Goal: Book appointment/travel/reservation

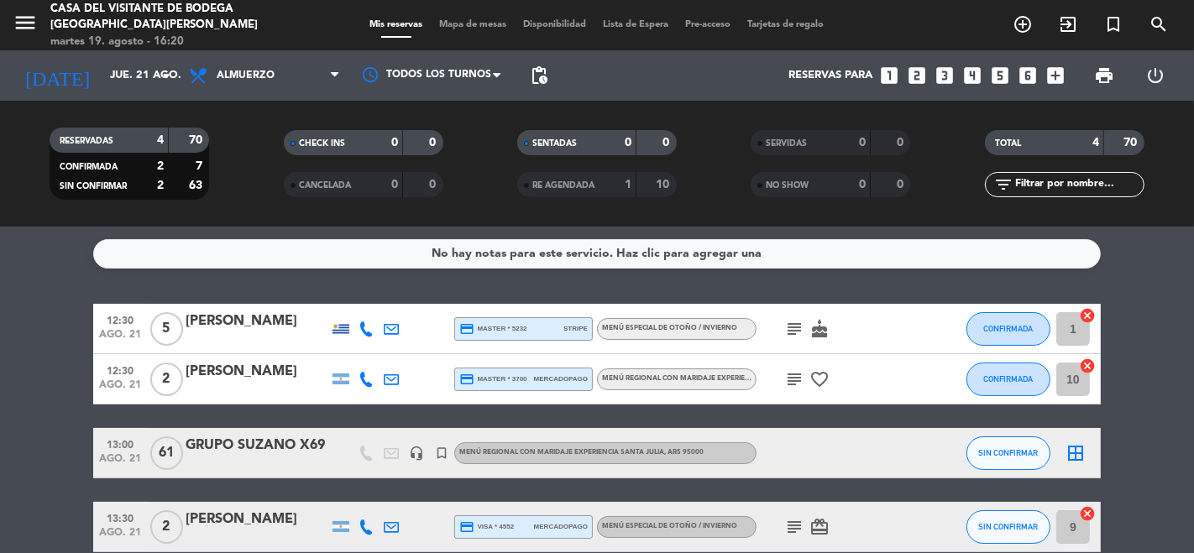
click at [34, 22] on icon "menu" at bounding box center [25, 22] width 25 height 25
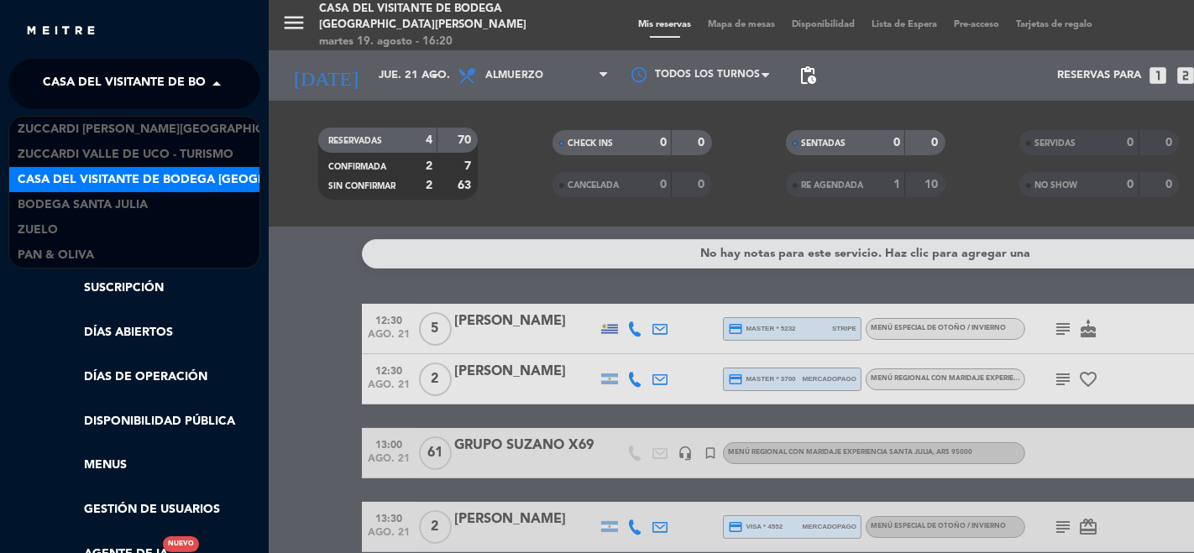
click at [85, 75] on span "Casa del Visitante de Bodega [GEOGRAPHIC_DATA][PERSON_NAME]" at bounding box center [254, 83] width 422 height 35
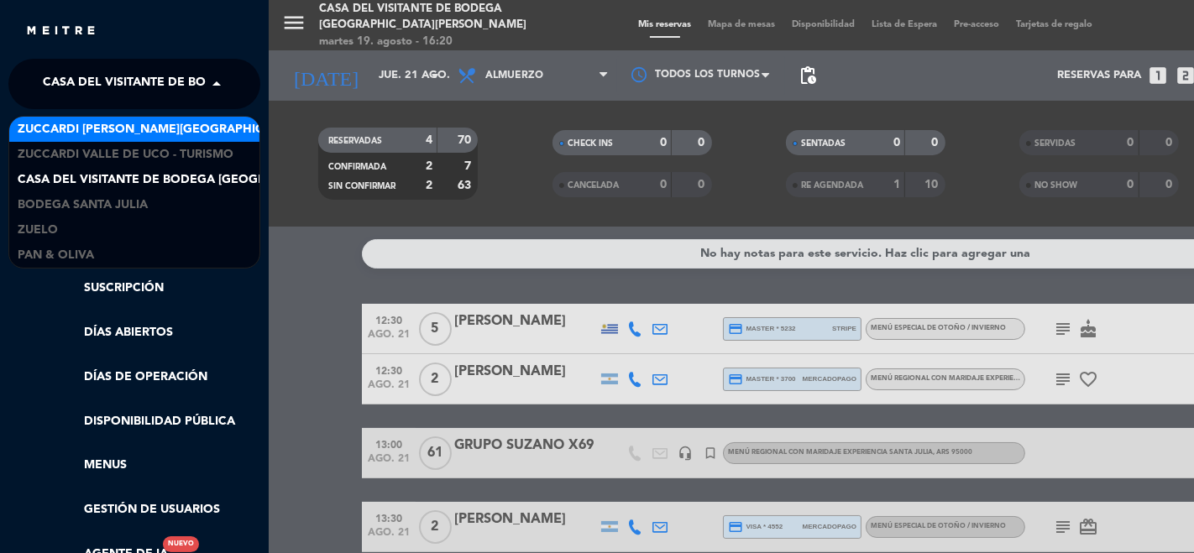
click at [139, 137] on span "Zuccardi [PERSON_NAME][GEOGRAPHIC_DATA] - Restaurant [GEOGRAPHIC_DATA]" at bounding box center [268, 129] width 500 height 19
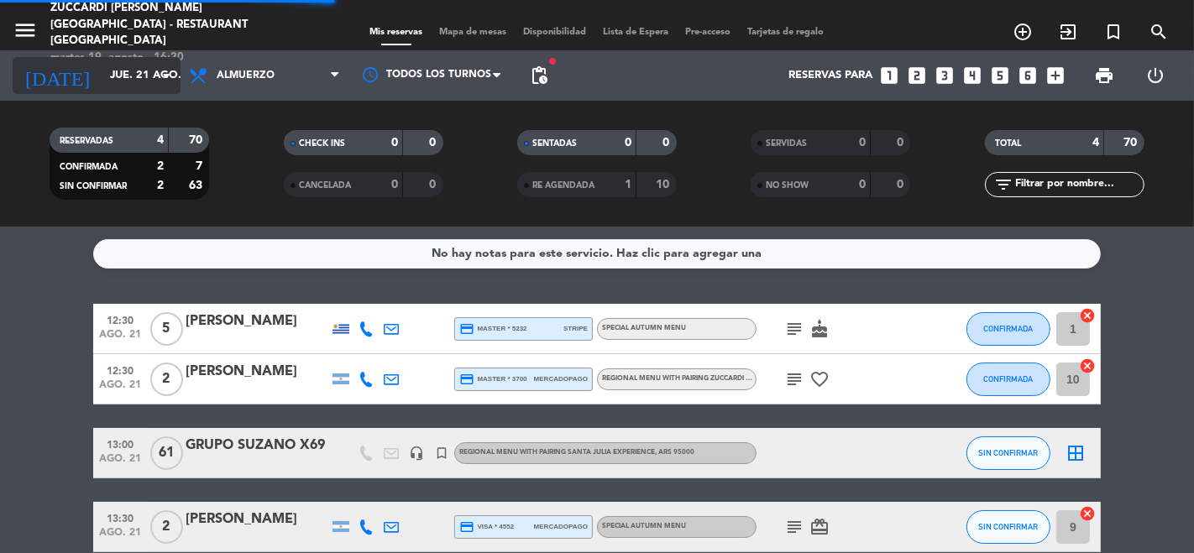
click at [102, 73] on input "jue. 21 ago." at bounding box center [175, 75] width 146 height 30
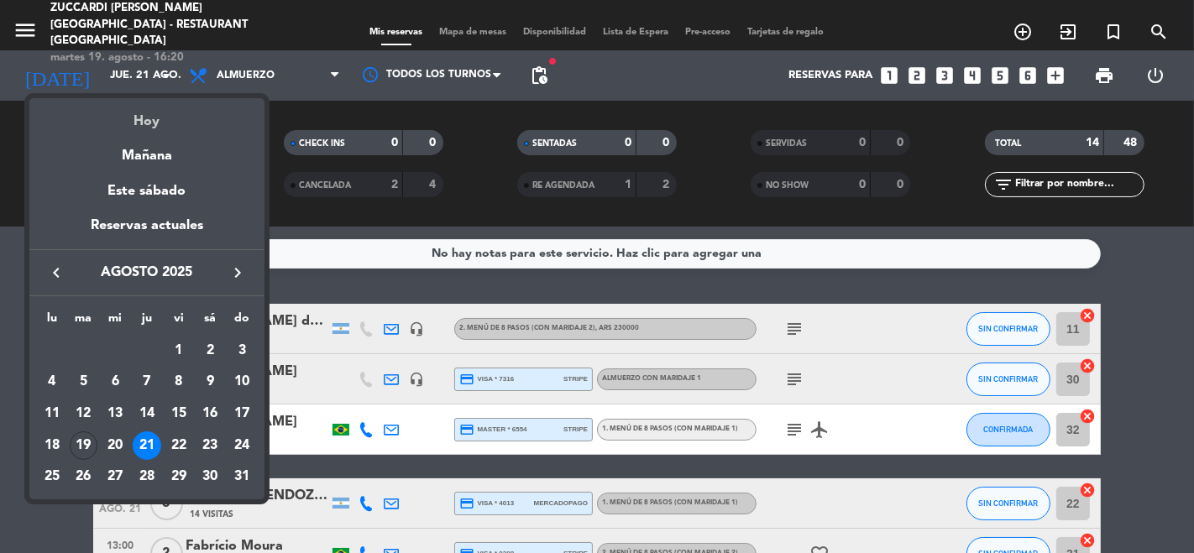
click at [154, 118] on div "Hoy" at bounding box center [146, 115] width 235 height 34
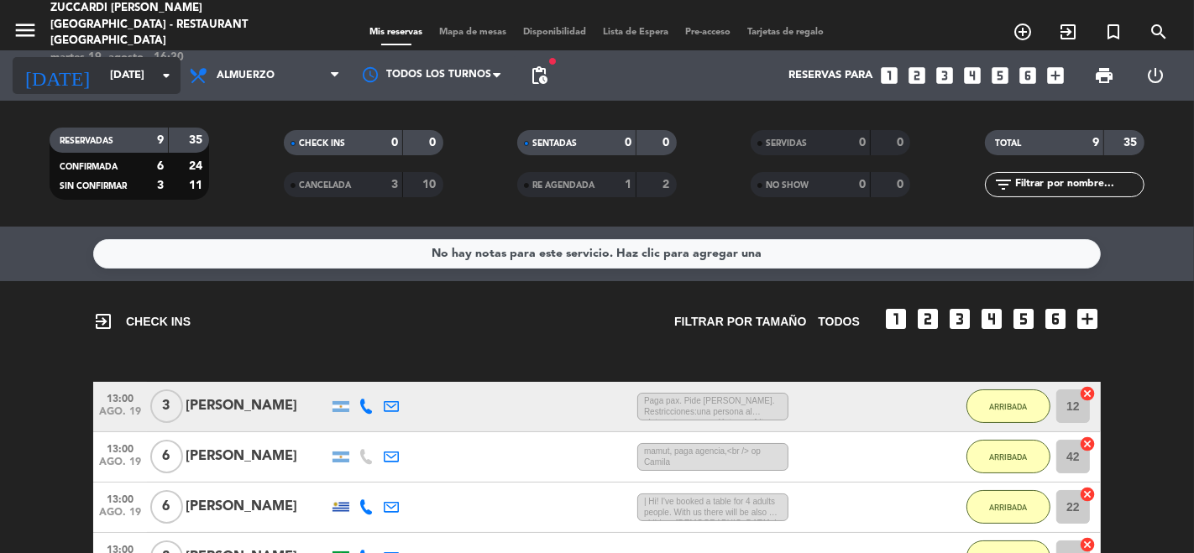
click at [102, 76] on input "[DATE]" at bounding box center [175, 75] width 146 height 30
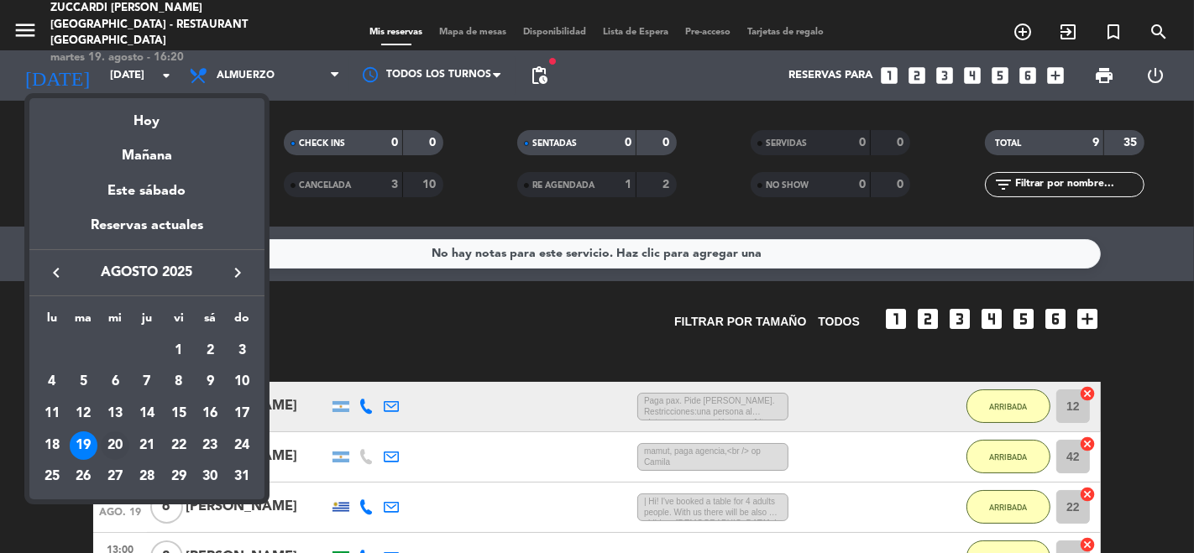
click at [112, 440] on div "20" at bounding box center [115, 445] width 29 height 29
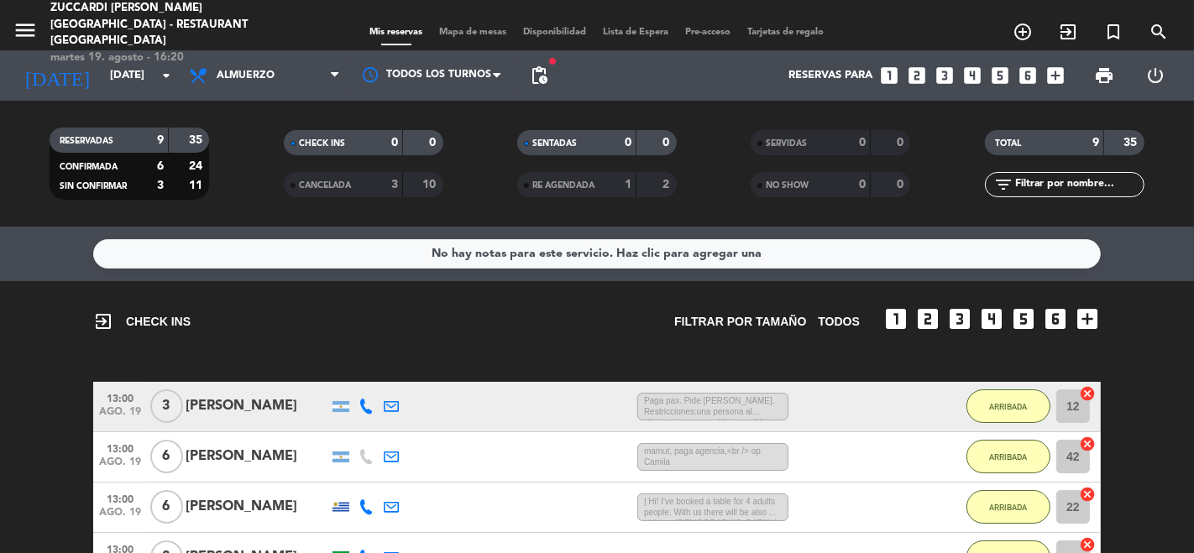
type input "mié. 20 ago."
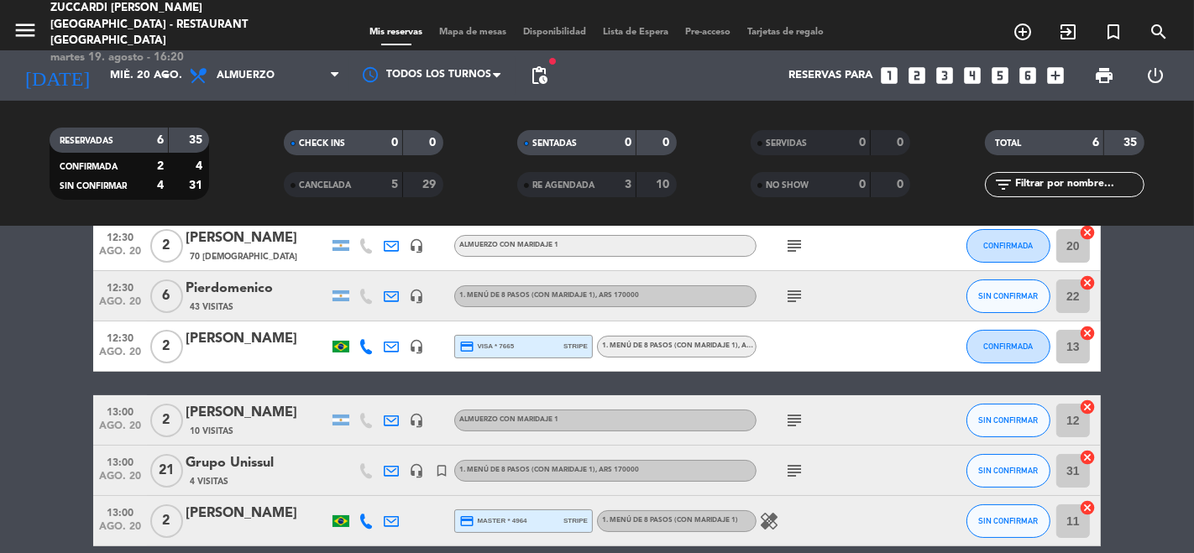
scroll to position [159, 0]
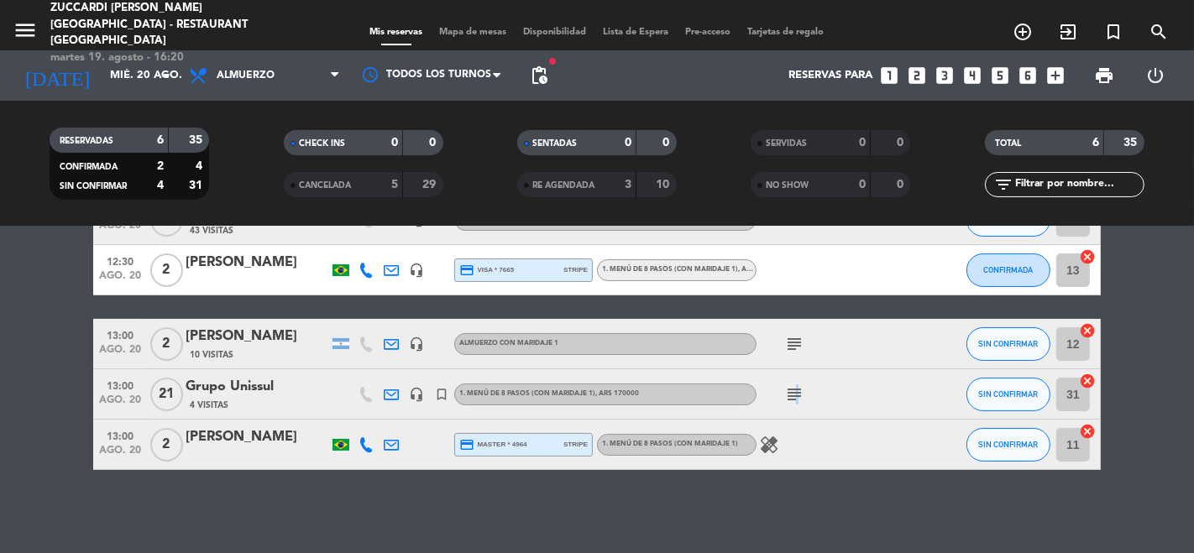
click at [793, 395] on icon "subject" at bounding box center [794, 394] width 20 height 20
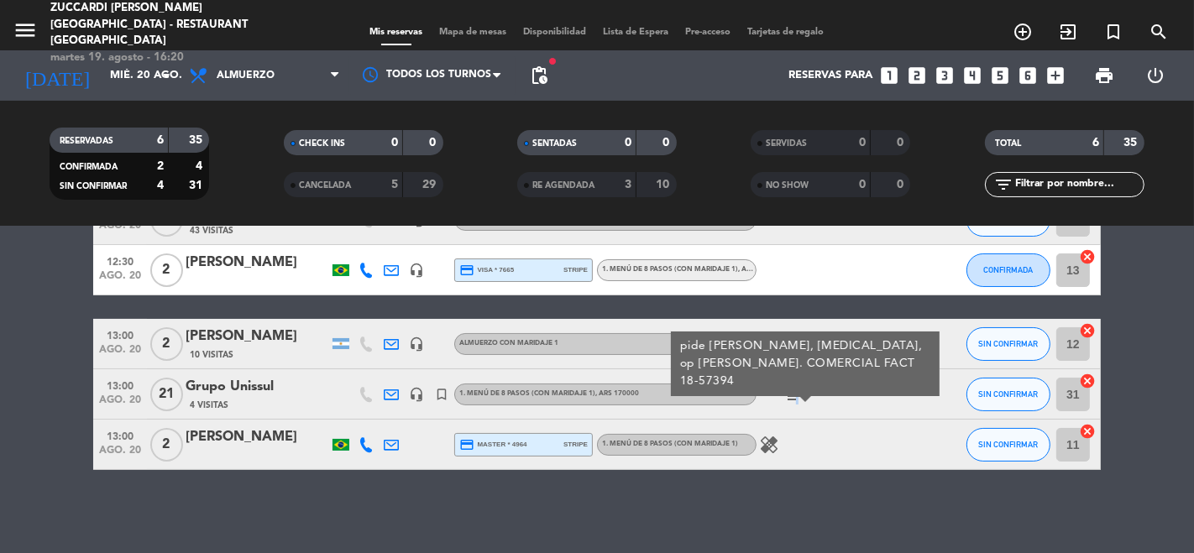
click at [794, 395] on icon "subject" at bounding box center [794, 394] width 20 height 20
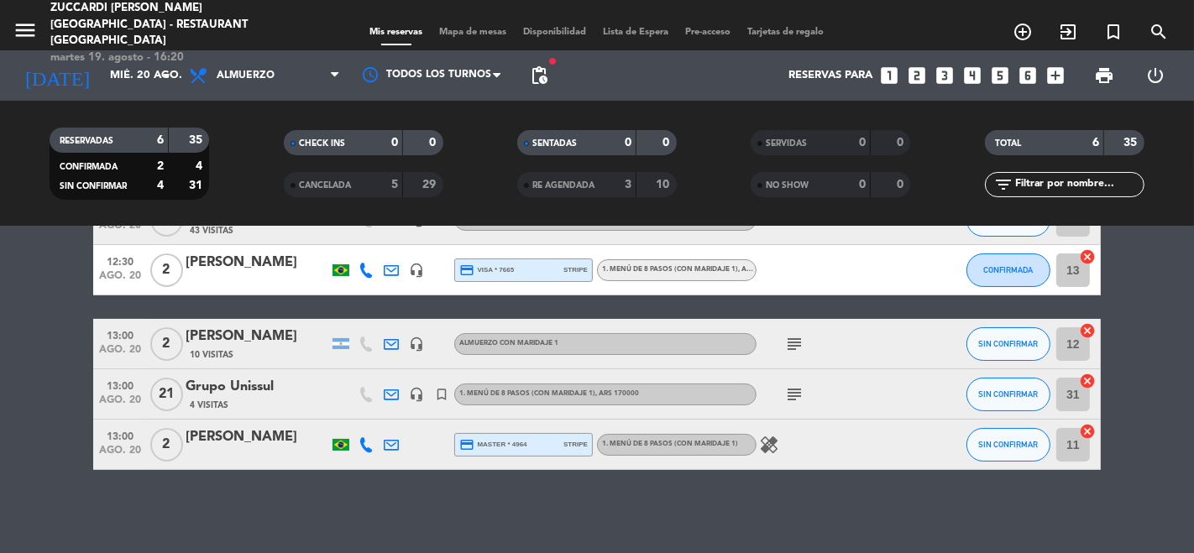
scroll to position [0, 0]
